Goal: Information Seeking & Learning: Learn about a topic

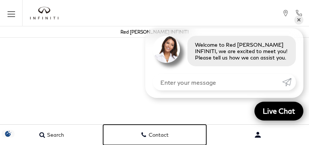
click at [170, 142] on link "Contact" at bounding box center [154, 135] width 103 height 20
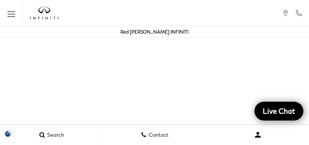
click at [245, 142] on button "Open user profile menu" at bounding box center [258, 135] width 103 height 19
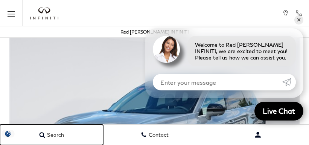
click at [38, 127] on link "Search" at bounding box center [51, 135] width 103 height 20
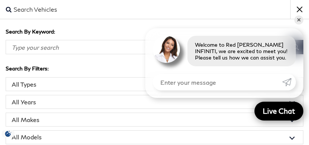
click at [128, 52] on input "Search By Keyword" at bounding box center [145, 47] width 279 height 14
click at [207, 131] on select "All Models 2 Series 2500 Acadia Accord Atlas CT5 CX-5 Discovery Sport Edge Expl…" at bounding box center [155, 137] width 298 height 14
